Goal: Task Accomplishment & Management: Manage account settings

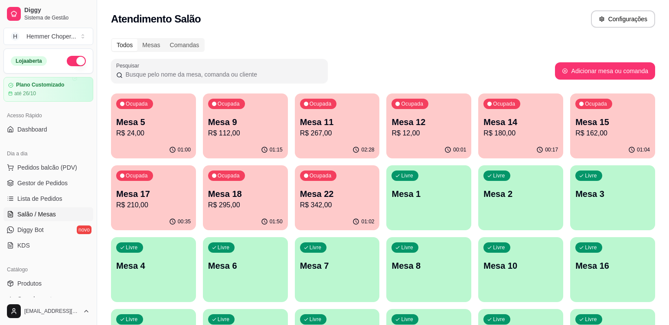
click at [157, 129] on p "R$ 24,00" at bounding box center [153, 133] width 75 height 10
click at [45, 196] on span "Lista de Pedidos" at bounding box center [39, 199] width 45 height 9
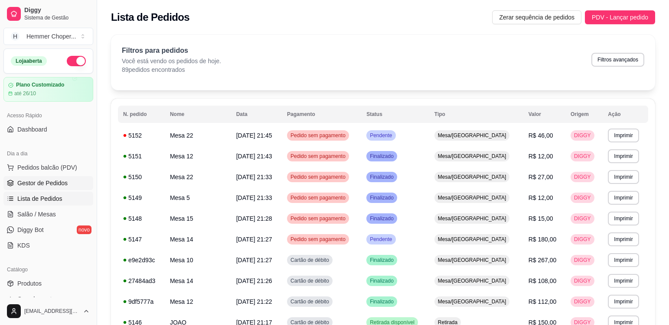
click at [52, 180] on span "Gestor de Pedidos" at bounding box center [42, 183] width 50 height 9
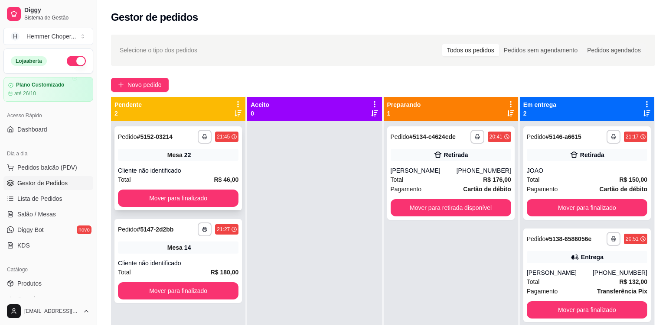
click at [223, 159] on div "Mesa 22" at bounding box center [178, 155] width 120 height 12
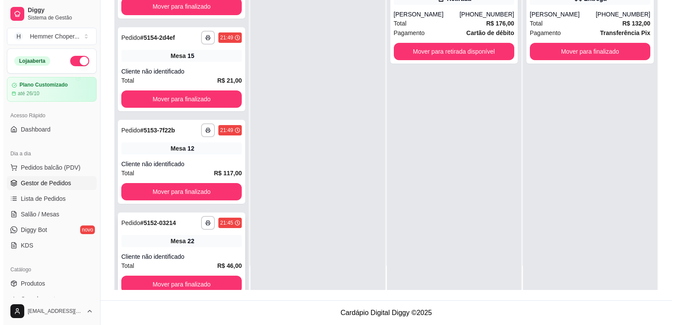
scroll to position [130, 0]
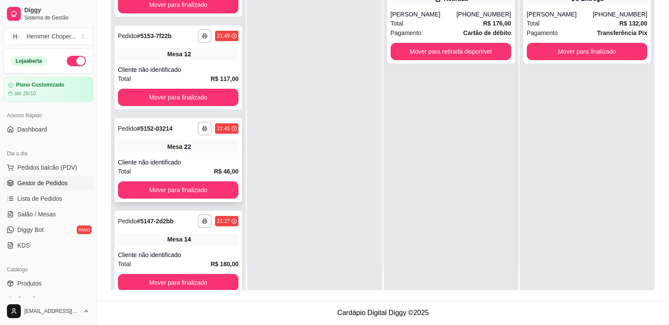
click at [212, 163] on div "Cliente não identificado" at bounding box center [178, 162] width 120 height 9
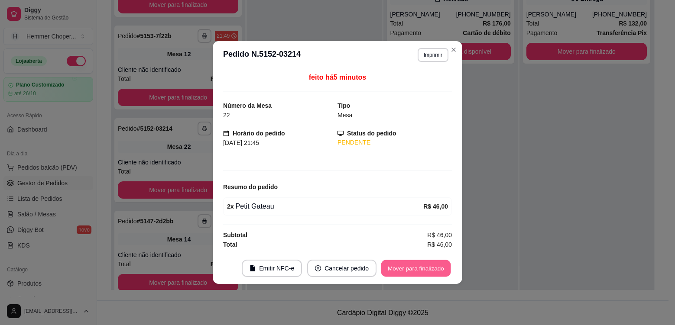
click at [405, 271] on button "Mover para finalizado" at bounding box center [416, 268] width 70 height 17
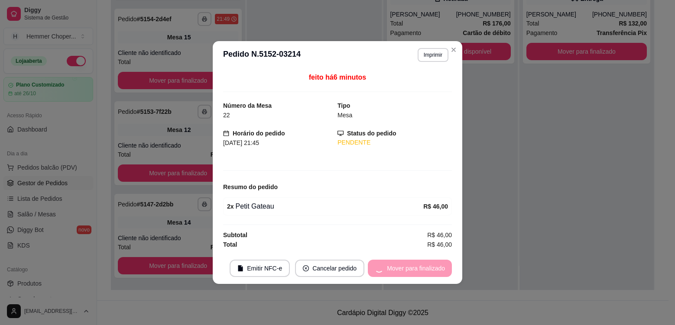
scroll to position [54, 0]
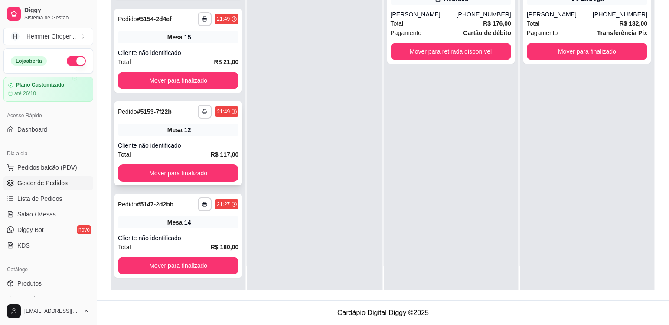
click at [202, 139] on div "**********" at bounding box center [177, 143] width 127 height 84
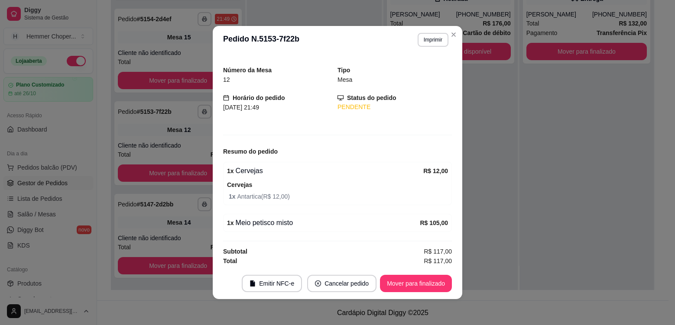
scroll to position [22, 0]
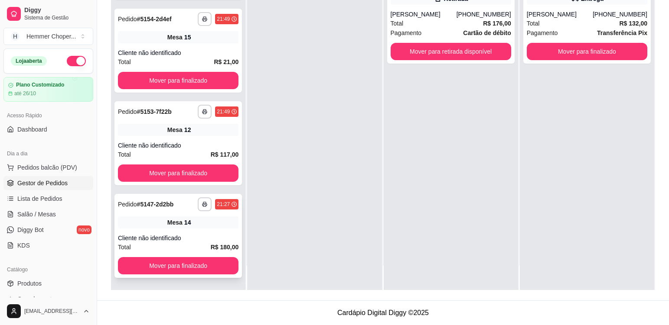
click at [134, 220] on div "Mesa 14" at bounding box center [178, 223] width 120 height 12
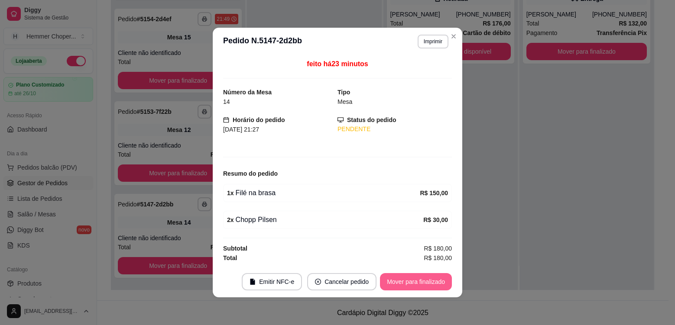
click at [392, 279] on button "Mover para finalizado" at bounding box center [416, 281] width 72 height 17
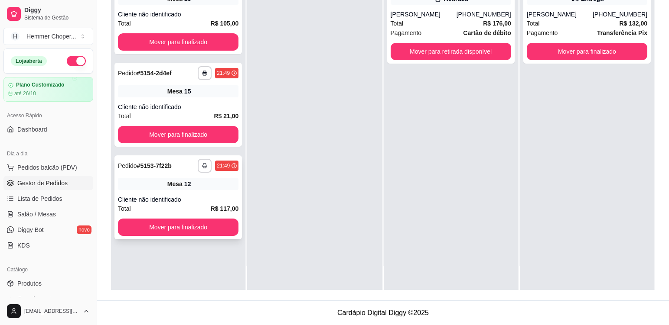
scroll to position [0, 0]
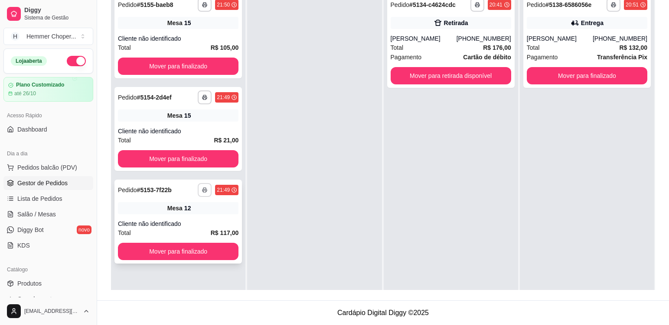
click at [205, 191] on icon "button" at bounding box center [204, 190] width 5 height 5
click at [195, 221] on button "Cozinha" at bounding box center [180, 221] width 63 height 14
click at [201, 126] on div "**********" at bounding box center [177, 129] width 127 height 84
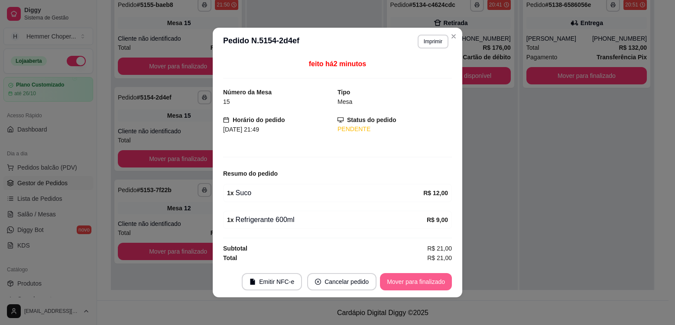
click at [411, 281] on button "Mover para finalizado" at bounding box center [416, 281] width 72 height 17
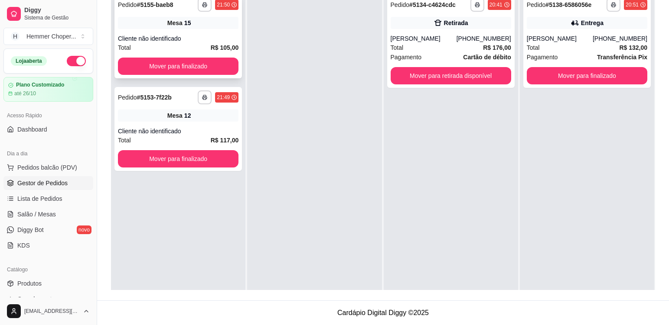
click at [208, 26] on div "Mesa 15" at bounding box center [178, 23] width 120 height 12
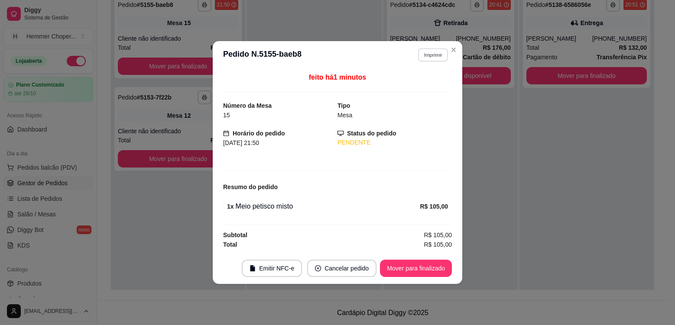
click at [439, 56] on button "Imprimir" at bounding box center [433, 54] width 30 height 13
click at [421, 86] on button "Cozinha" at bounding box center [417, 84] width 61 height 13
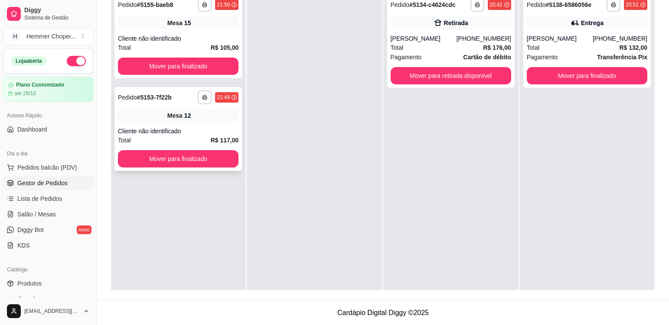
click at [208, 128] on div "Cliente não identificado" at bounding box center [178, 131] width 120 height 9
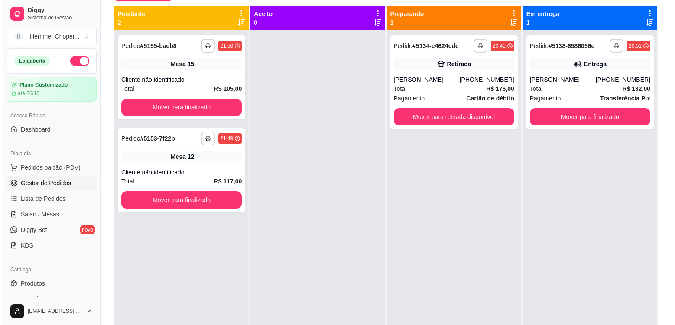
scroll to position [89, 0]
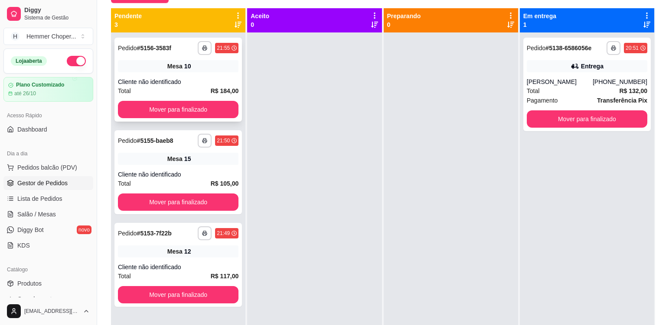
click at [205, 68] on div "Mesa 10" at bounding box center [178, 66] width 120 height 12
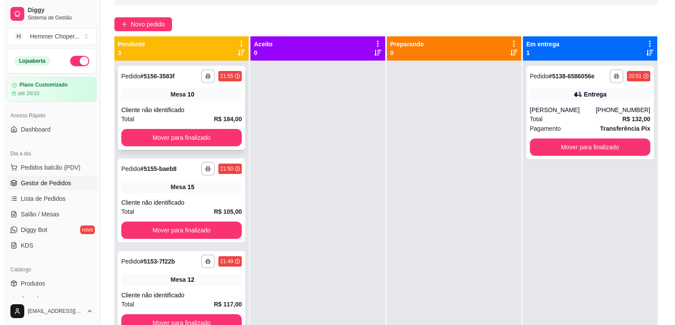
scroll to position [46, 0]
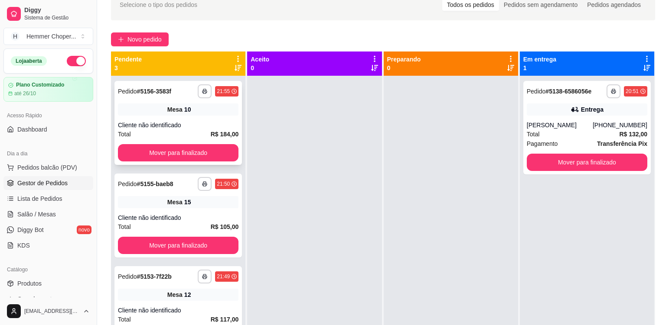
click at [210, 113] on div "Mesa 10" at bounding box center [178, 110] width 120 height 12
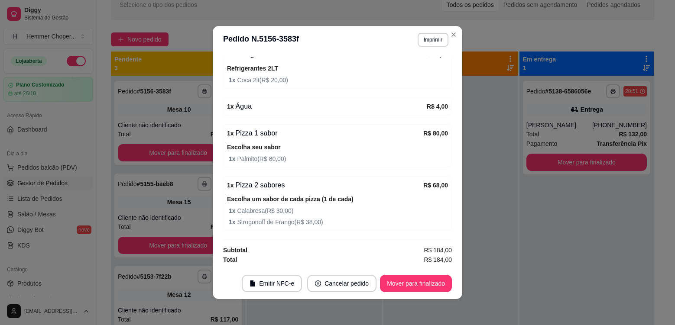
scroll to position [2, 0]
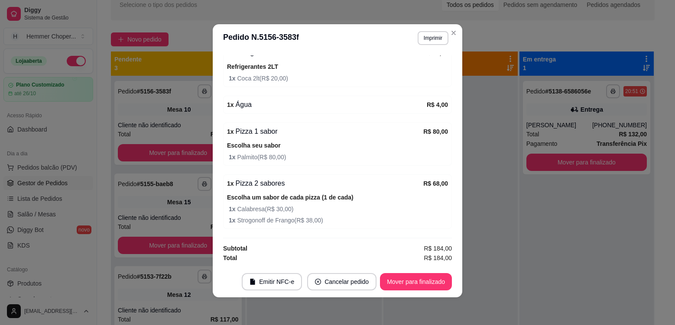
click at [453, 39] on header "**********" at bounding box center [338, 38] width 250 height 28
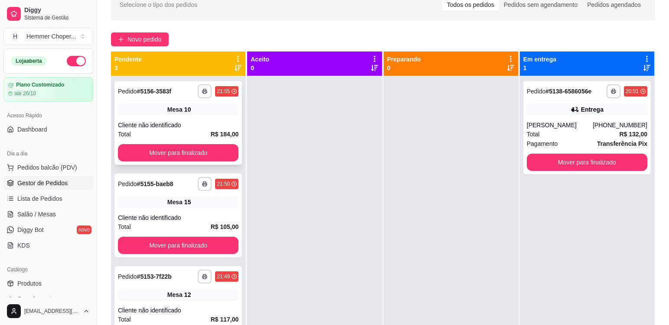
click at [199, 127] on div "Cliente não identificado" at bounding box center [178, 125] width 120 height 9
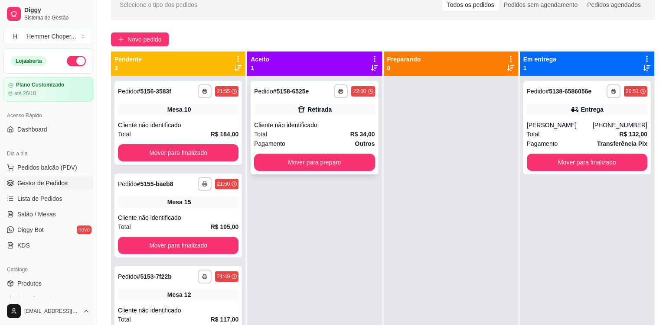
click at [325, 132] on div "Total R$ 34,00" at bounding box center [314, 135] width 120 height 10
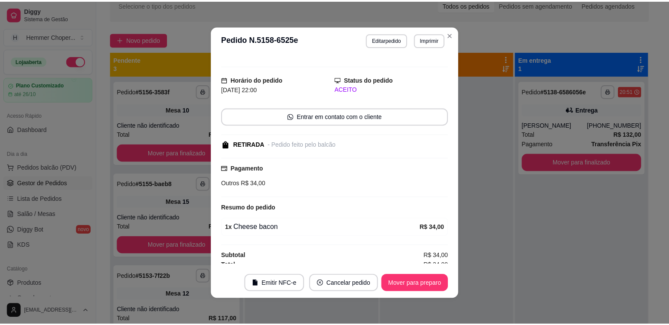
scroll to position [16, 0]
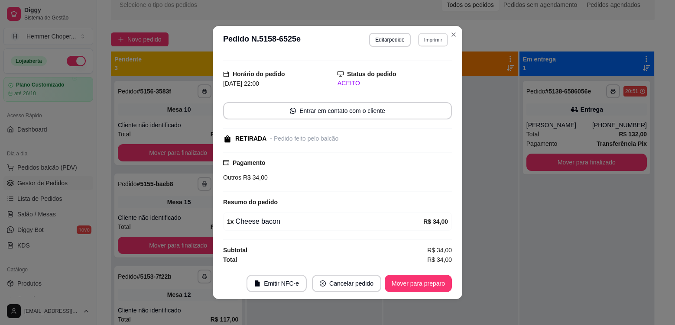
click at [433, 36] on button "Imprimir" at bounding box center [433, 39] width 30 height 13
click at [415, 73] on button "Cozinha" at bounding box center [414, 69] width 61 height 13
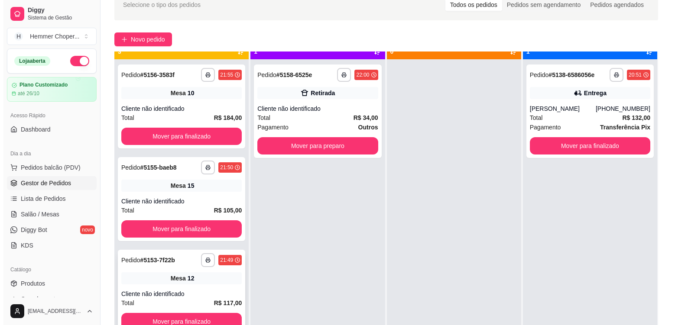
scroll to position [24, 0]
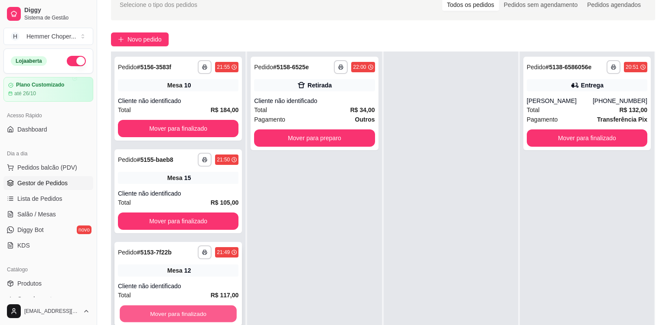
click at [197, 310] on button "Mover para finalizado" at bounding box center [178, 314] width 117 height 17
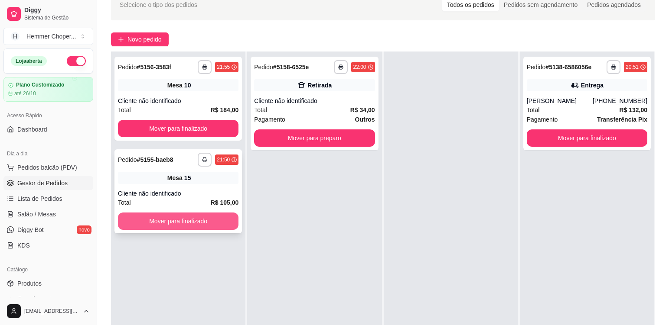
click at [181, 220] on button "Mover para finalizado" at bounding box center [178, 221] width 120 height 17
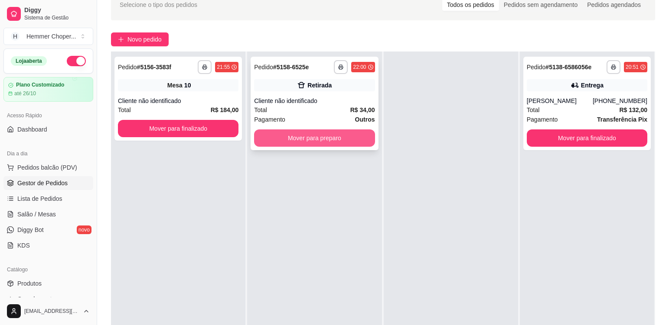
click at [299, 138] on button "Mover para preparo" at bounding box center [314, 138] width 120 height 17
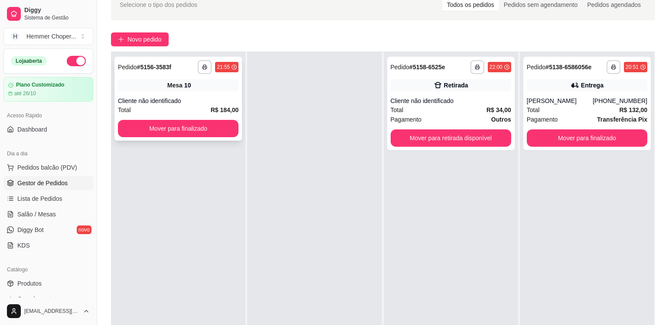
click at [201, 96] on div "**********" at bounding box center [177, 99] width 127 height 84
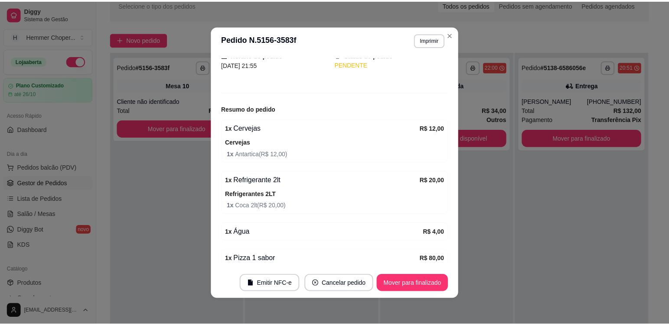
scroll to position [59, 0]
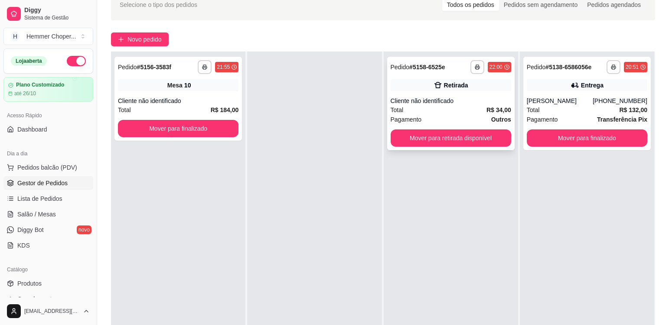
click at [447, 114] on div "Total R$ 34,00" at bounding box center [450, 110] width 120 height 10
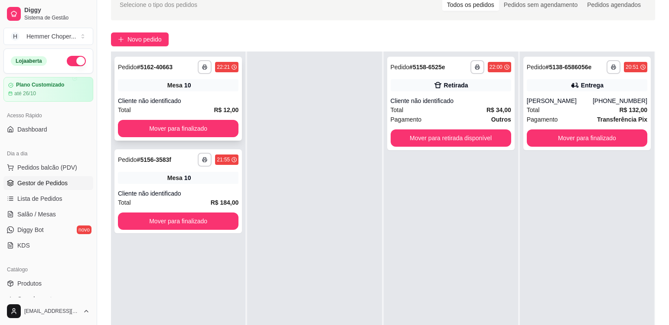
click at [221, 90] on div "Mesa 10" at bounding box center [178, 85] width 120 height 12
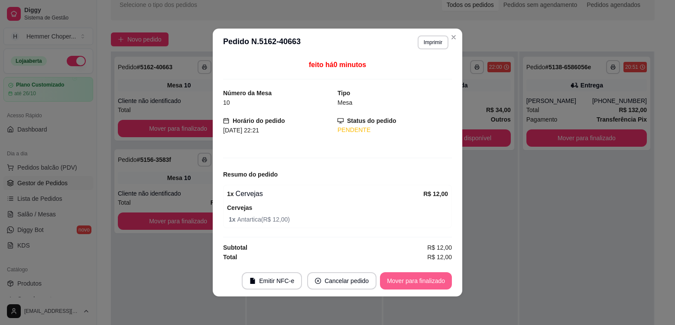
click at [415, 280] on button "Mover para finalizado" at bounding box center [416, 281] width 72 height 17
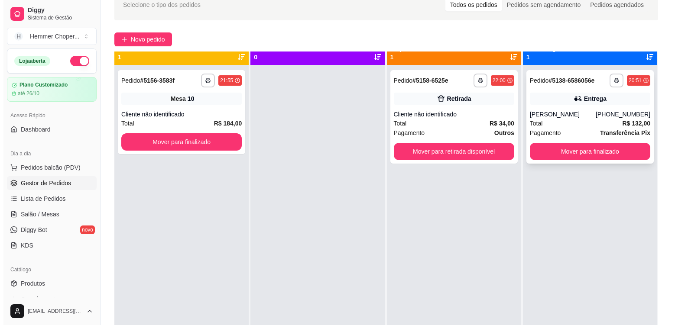
scroll to position [0, 0]
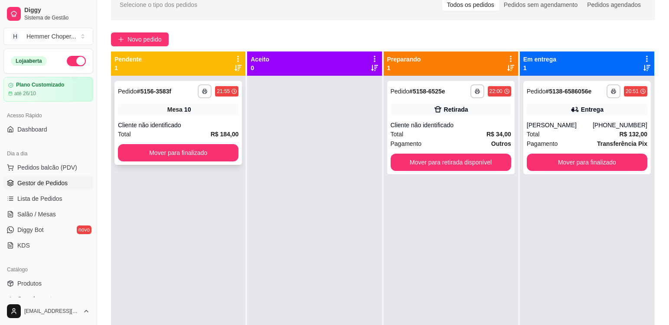
click at [165, 127] on div "Cliente não identificado" at bounding box center [178, 125] width 120 height 9
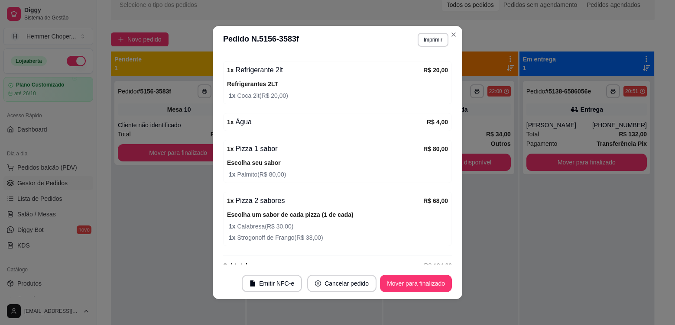
scroll to position [189, 0]
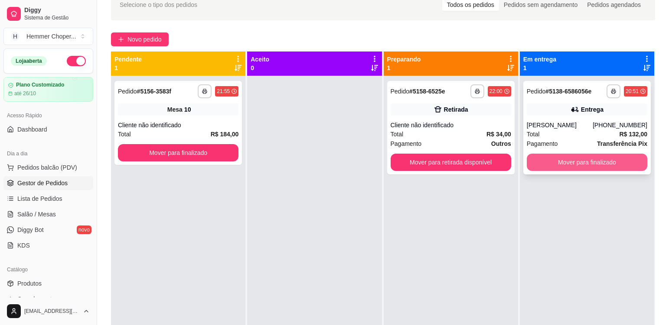
click at [585, 159] on button "Mover para finalizado" at bounding box center [587, 162] width 120 height 17
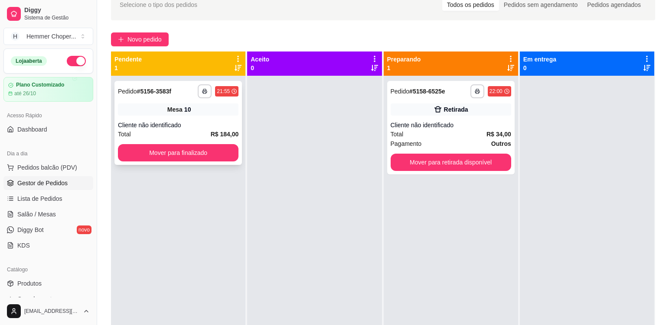
click at [202, 125] on div "Cliente não identificado" at bounding box center [178, 125] width 120 height 9
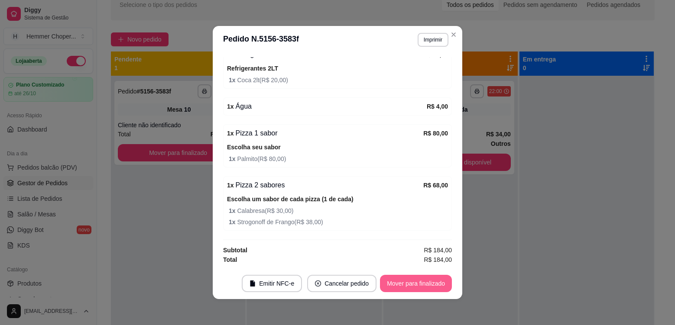
click at [399, 283] on button "Mover para finalizado" at bounding box center [416, 283] width 72 height 17
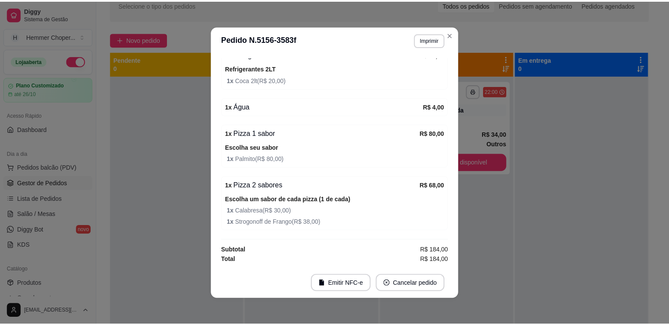
scroll to position [160, 0]
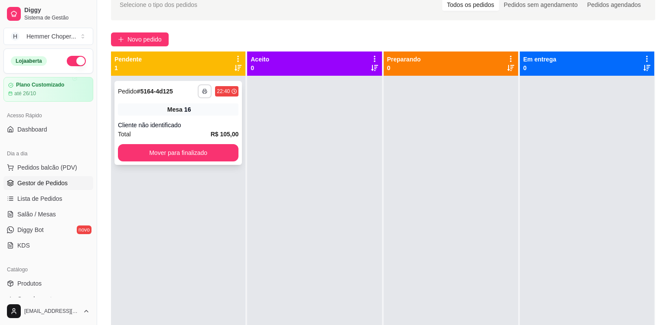
click at [202, 93] on icon "button" at bounding box center [204, 92] width 4 height 2
click at [193, 119] on button "Cozinha" at bounding box center [180, 121] width 61 height 13
click at [202, 123] on div "Cliente não identificado" at bounding box center [178, 125] width 120 height 9
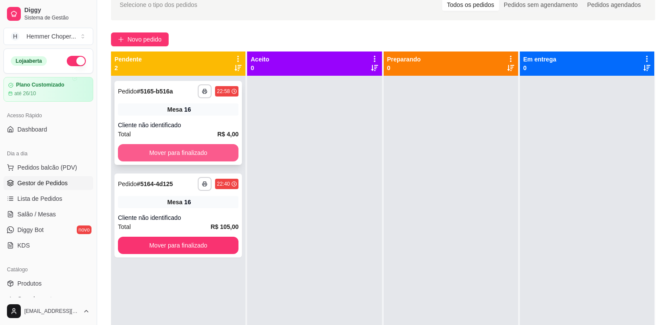
click at [195, 142] on div "**********" at bounding box center [177, 123] width 127 height 84
click at [197, 153] on button "Mover para finalizado" at bounding box center [178, 152] width 120 height 17
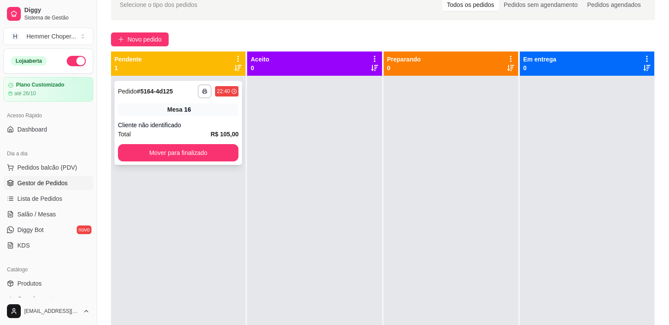
click at [190, 130] on div "Total R$ 105,00" at bounding box center [178, 135] width 120 height 10
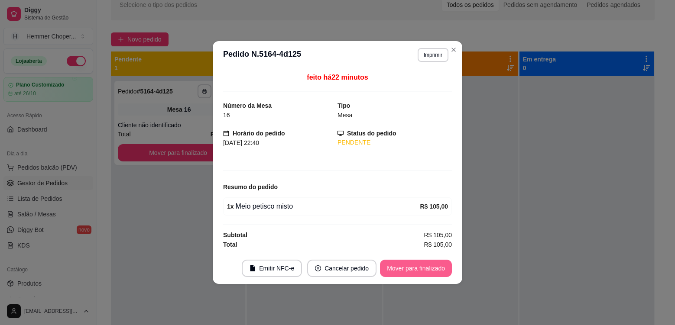
click at [434, 274] on button "Mover para finalizado" at bounding box center [416, 268] width 72 height 17
